Goal: Check status: Check status

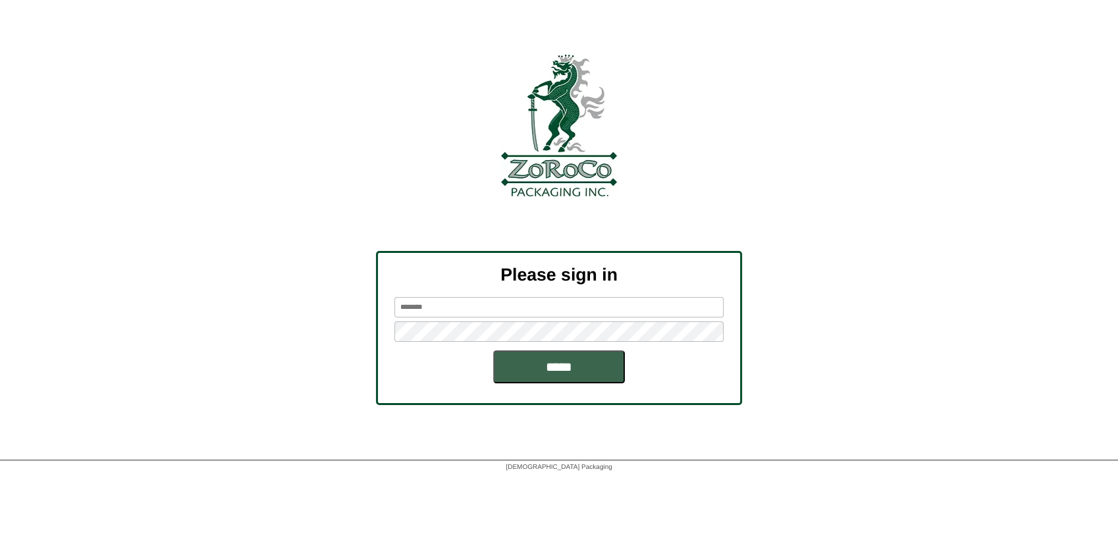
click at [429, 313] on input "text" at bounding box center [558, 307] width 329 height 20
type input "******"
click at [493, 350] on input "*****" at bounding box center [559, 366] width 132 height 33
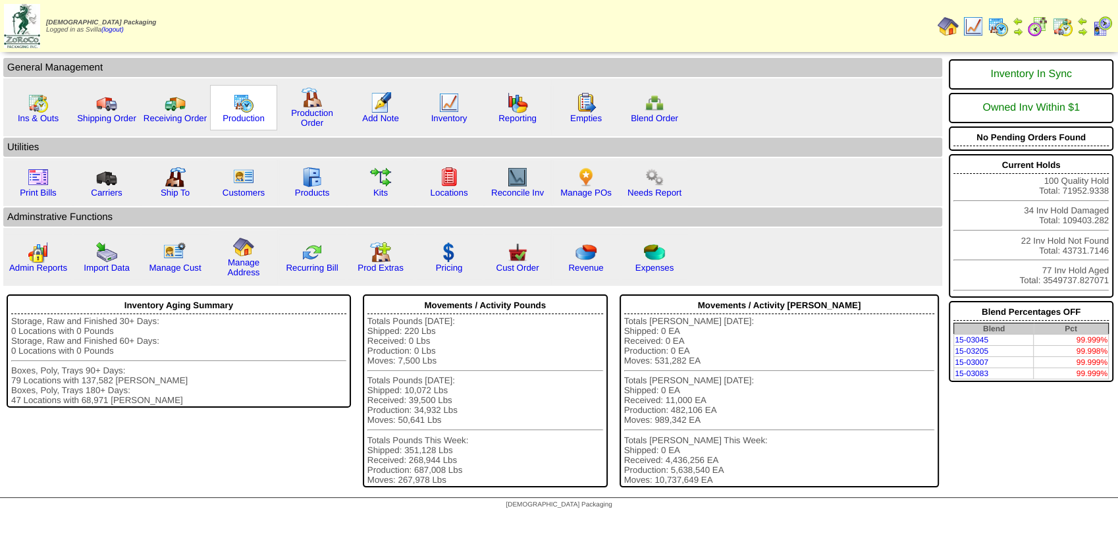
click at [248, 102] on img at bounding box center [243, 102] width 21 height 21
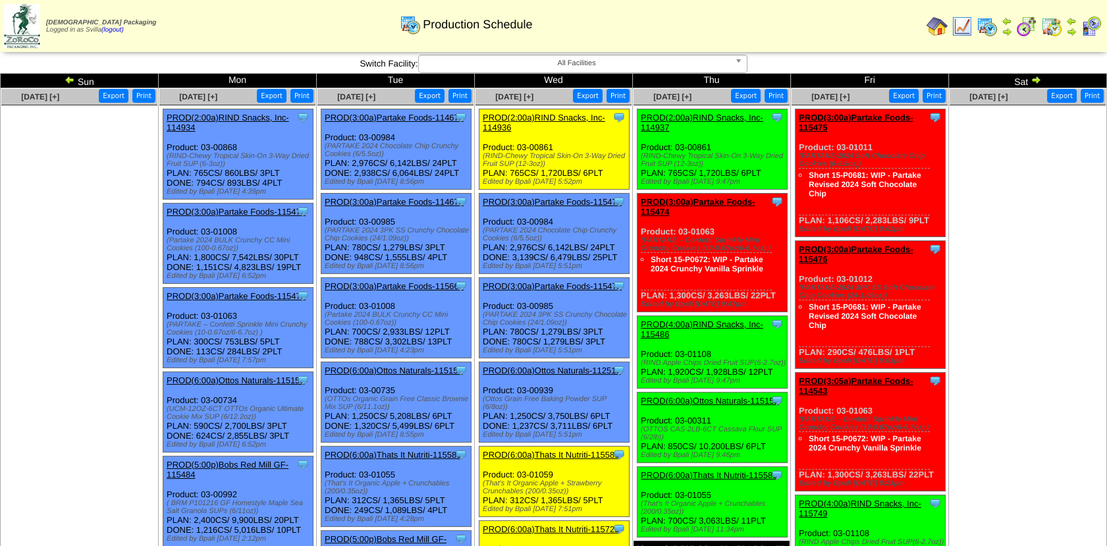
click at [729, 115] on link "PROD(2:00a)RIND Snacks, Inc-114937" at bounding box center [702, 123] width 122 height 20
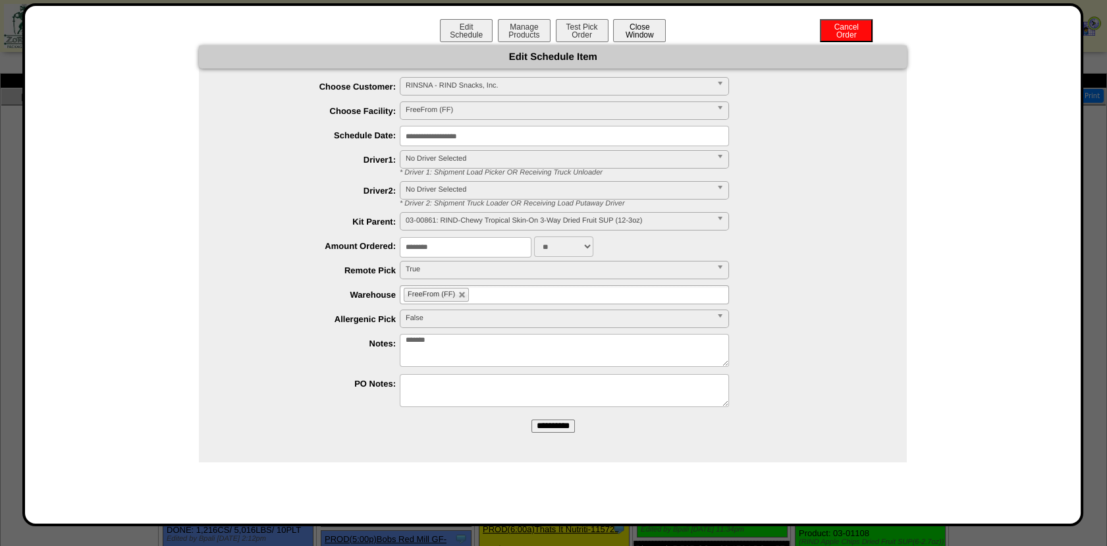
click at [633, 24] on button "Close Window" at bounding box center [639, 30] width 53 height 23
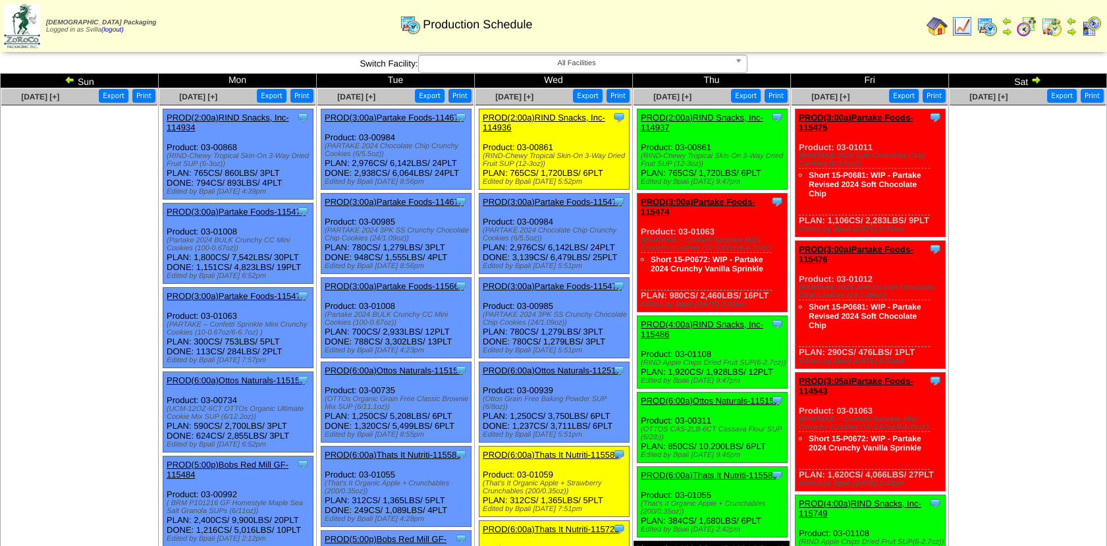
click at [706, 120] on link "PROD(2:00a)RIND Snacks, Inc-114937" at bounding box center [702, 123] width 122 height 20
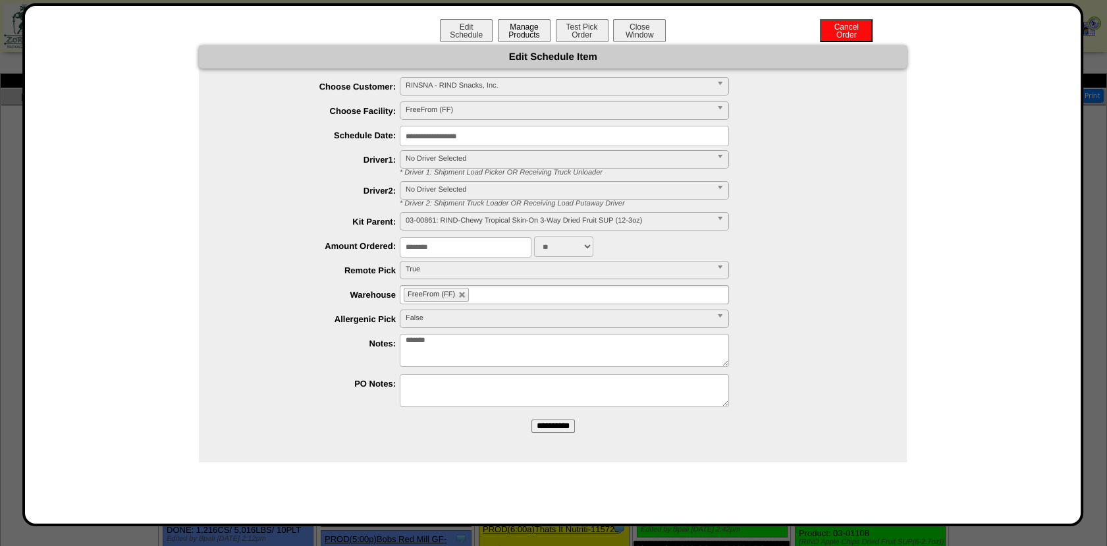
click at [541, 34] on button "Manage Products" at bounding box center [524, 30] width 53 height 23
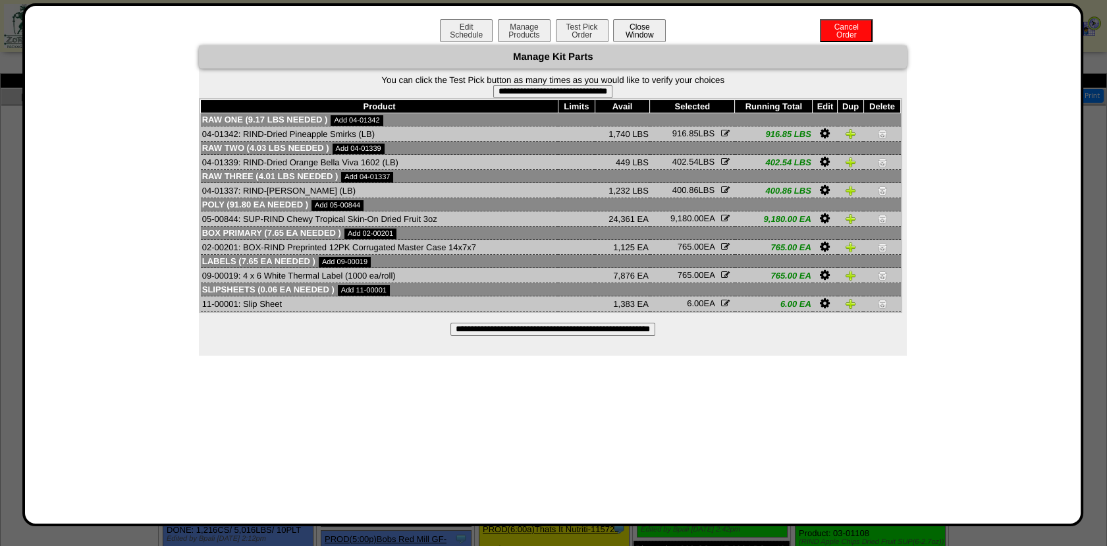
click at [632, 26] on button "Close Window" at bounding box center [639, 30] width 53 height 23
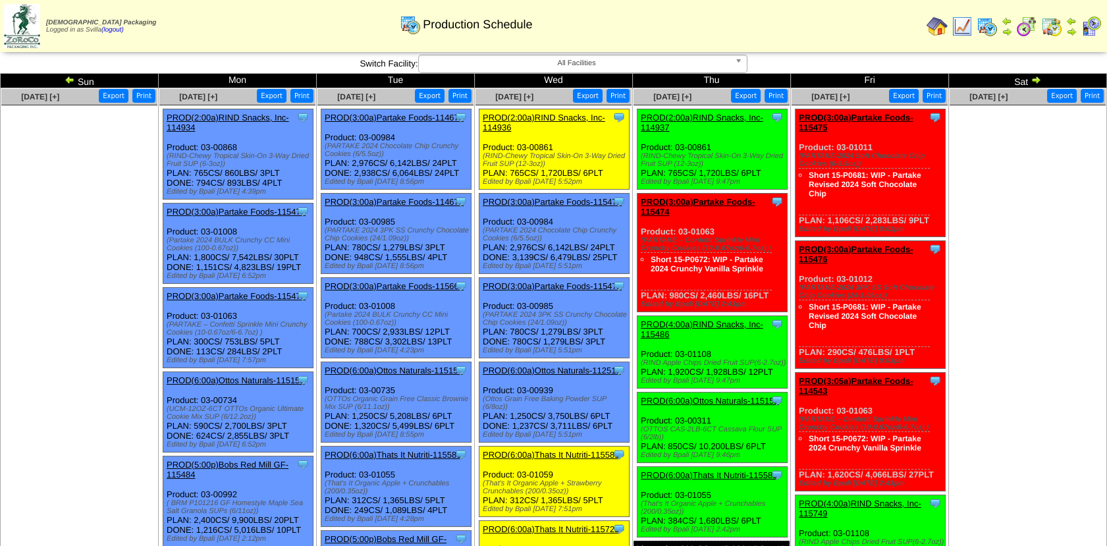
click at [717, 120] on link "PROD(2:00a)RIND Snacks, Inc-114937" at bounding box center [702, 123] width 122 height 20
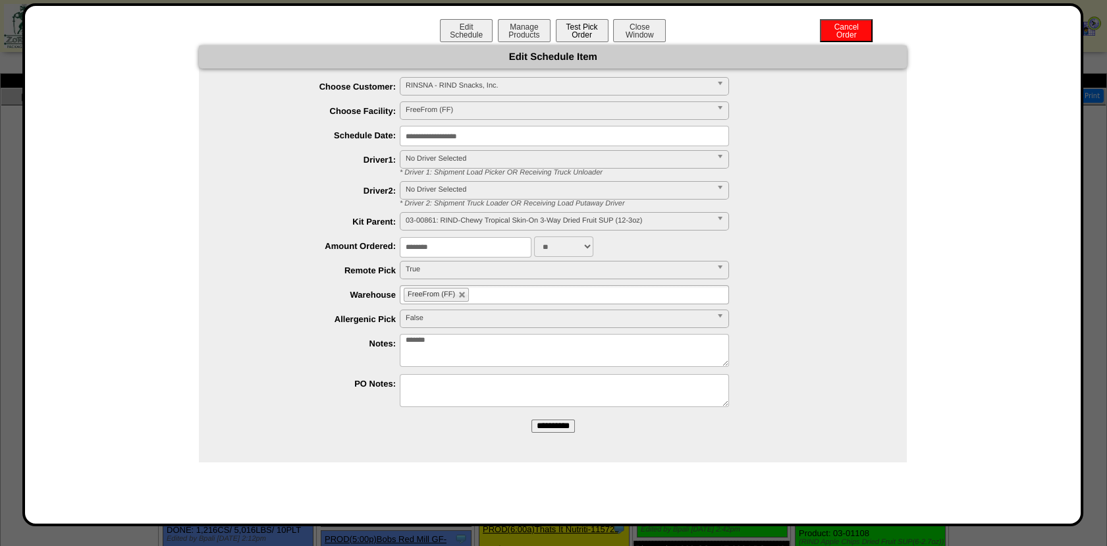
click at [585, 34] on button "Test Pick Order" at bounding box center [582, 30] width 53 height 23
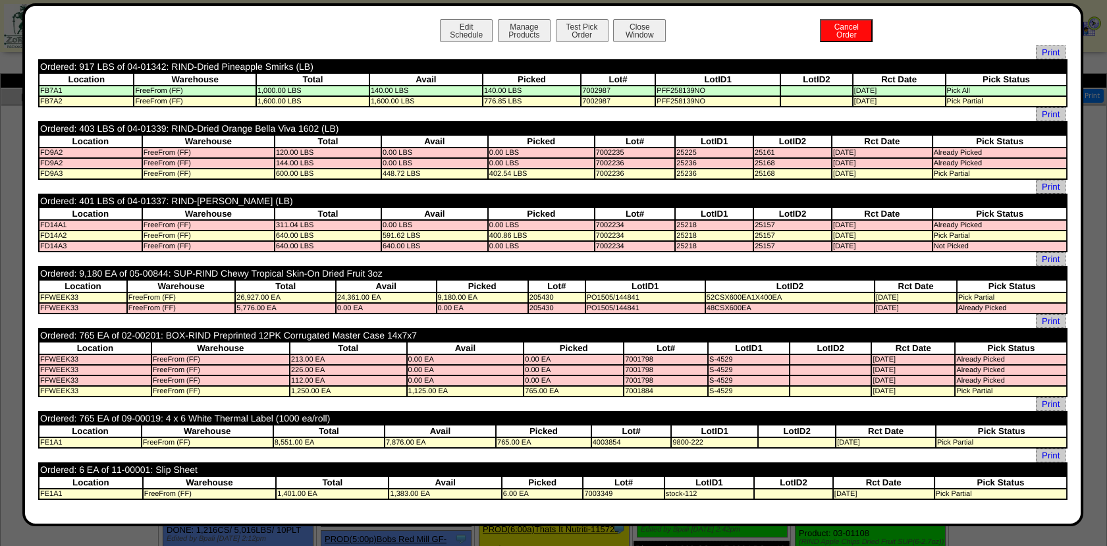
click at [669, 34] on div "Edit Schedule Manage Products Test Pick Order Cancel Order Close Window" at bounding box center [552, 32] width 1029 height 26
click at [643, 35] on button "Close Window" at bounding box center [639, 30] width 53 height 23
